Goal: Contribute content

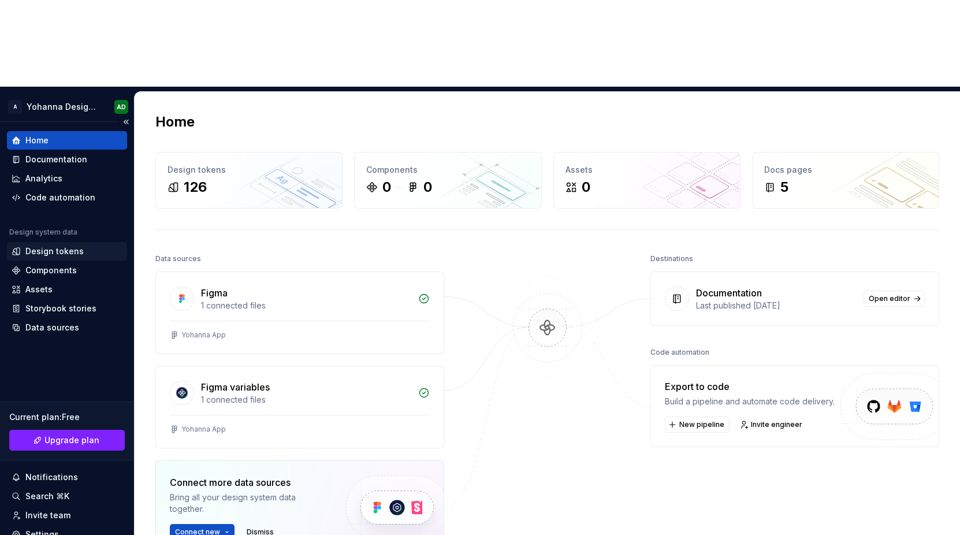
click at [55, 246] on div "Design tokens" at bounding box center [54, 252] width 58 height 12
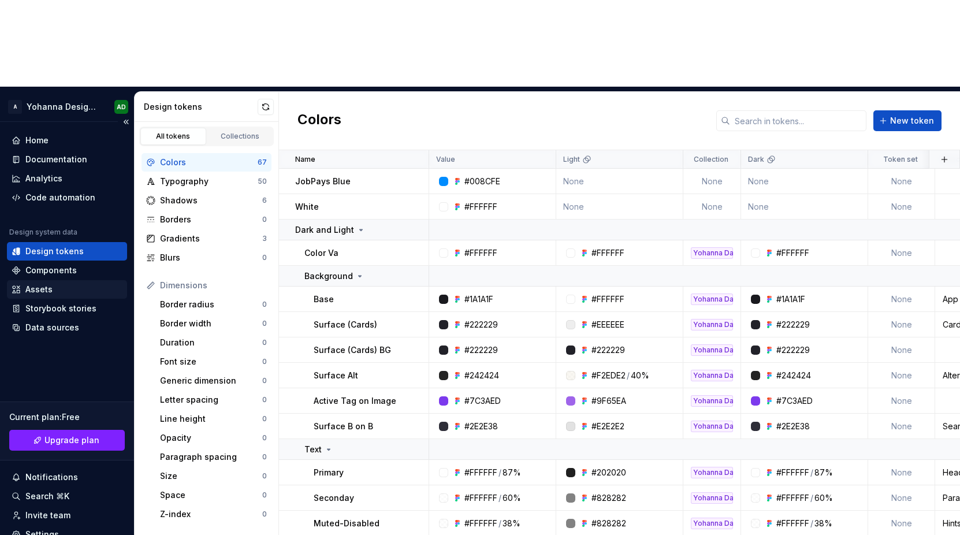
click at [26, 284] on div "Assets" at bounding box center [38, 290] width 27 height 12
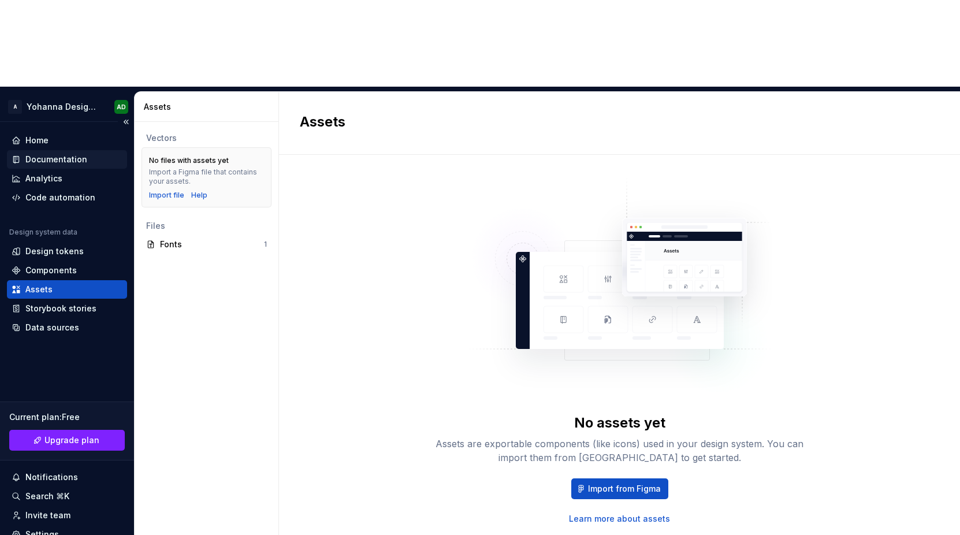
click at [73, 154] on div "Documentation" at bounding box center [56, 160] width 62 height 12
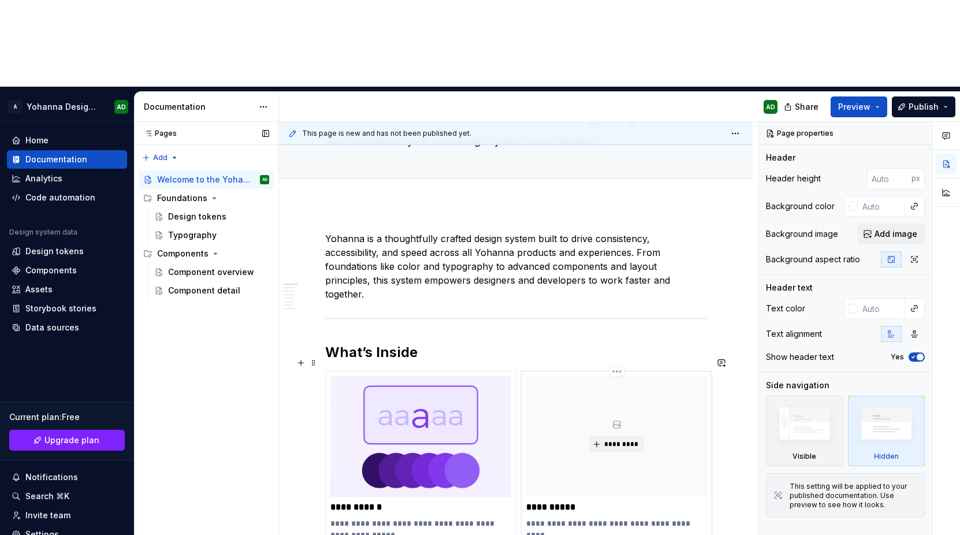
scroll to position [88, 0]
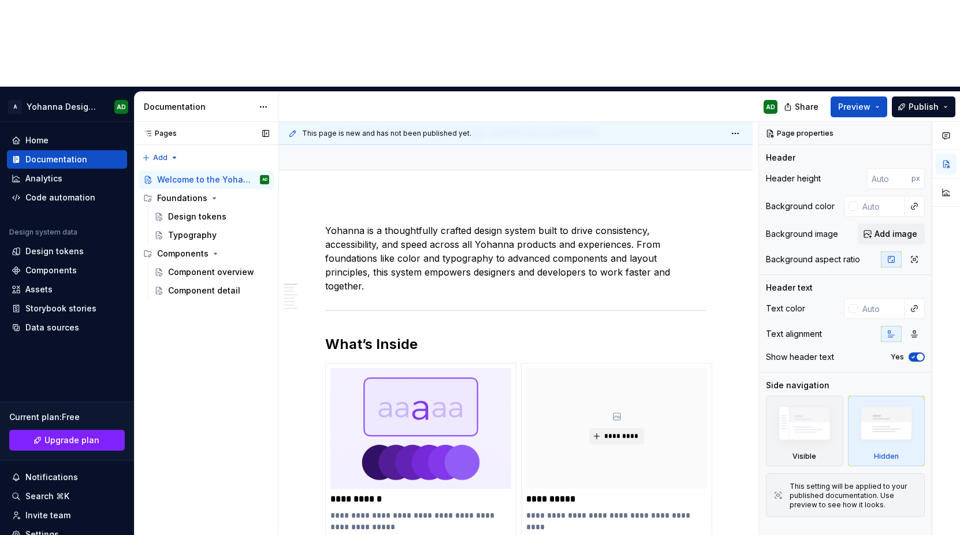
type textarea "*"
